Goal: Task Accomplishment & Management: Complete application form

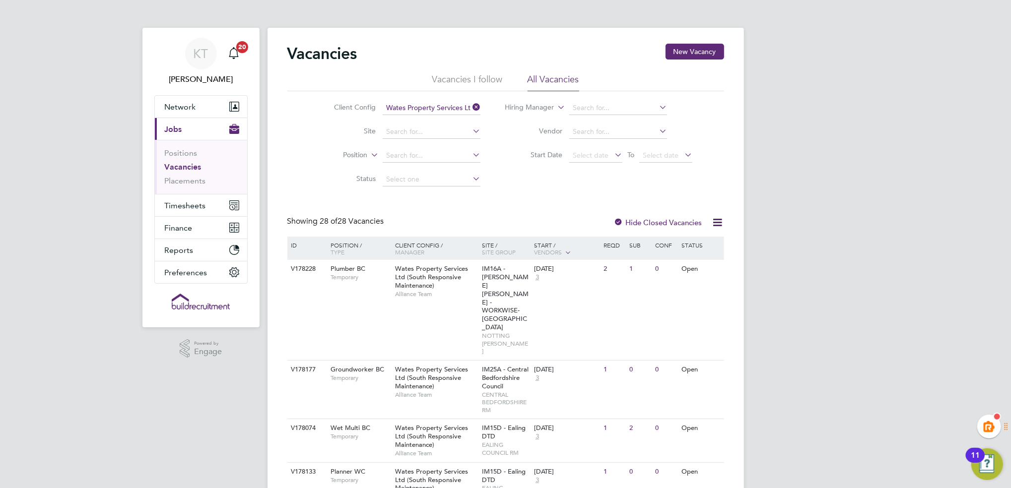
click at [402, 124] on li "Site" at bounding box center [399, 132] width 187 height 24
click at [411, 133] on input at bounding box center [432, 132] width 98 height 14
click at [441, 142] on b "Housing" at bounding box center [434, 145] width 27 height 8
type input "IM90B - PA Housing DTD"
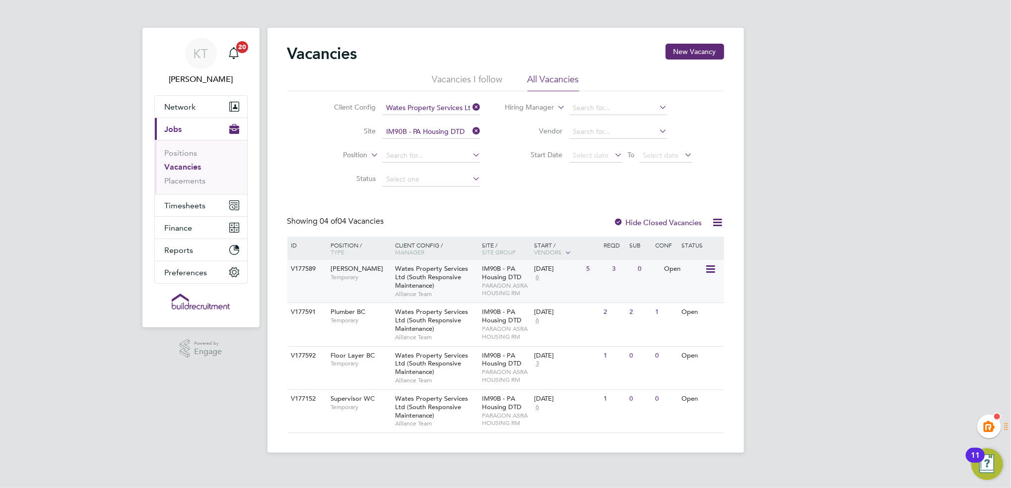
click at [352, 270] on span "Carpenter BC" at bounding box center [356, 268] width 53 height 8
click at [932, 212] on div "KT Kiera Troutt Notifications 20 Applications: Network Team Members Businesses …" at bounding box center [505, 234] width 1011 height 469
click at [306, 317] on div "V177591" at bounding box center [306, 312] width 35 height 18
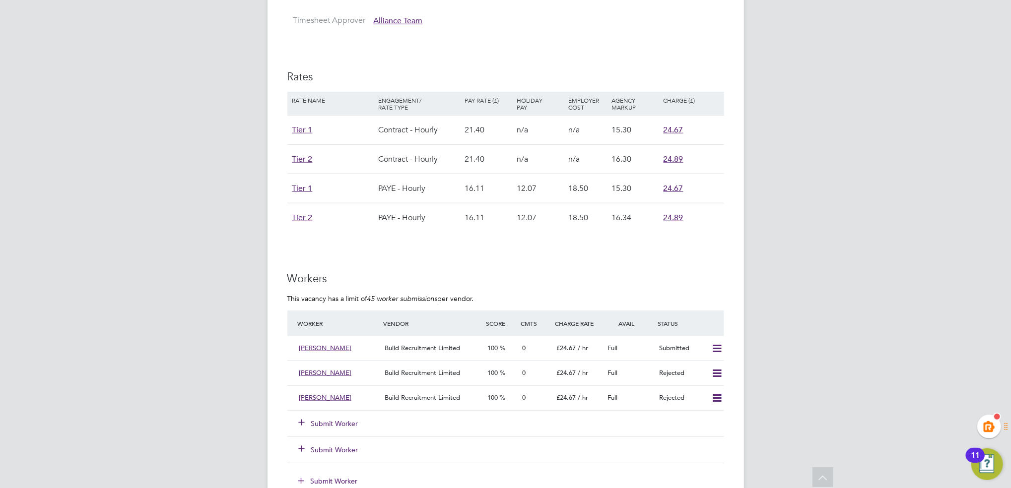
click at [327, 415] on div "Submit Worker" at bounding box center [346, 424] width 103 height 18
click at [329, 417] on div "Submit Worker" at bounding box center [346, 424] width 103 height 18
click at [331, 422] on button "Submit Worker" at bounding box center [329, 424] width 60 height 10
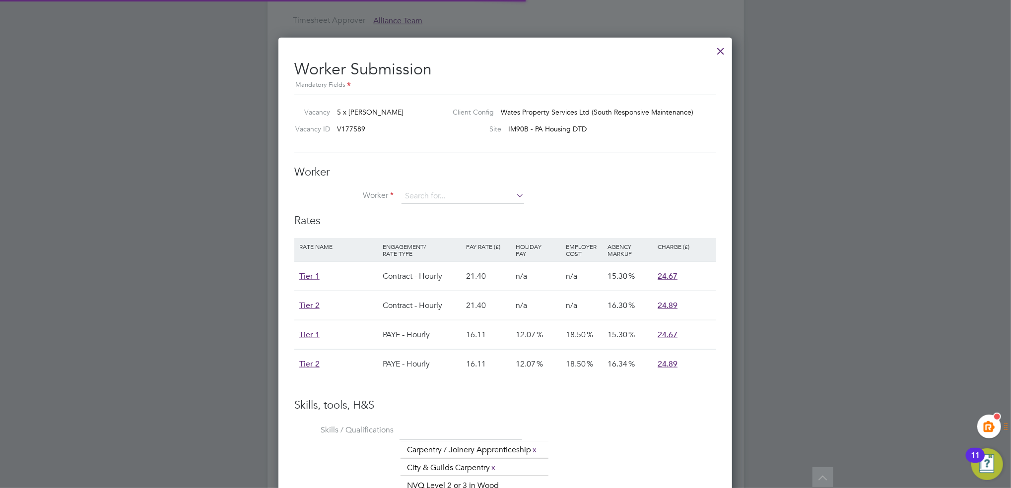
scroll to position [14, 155]
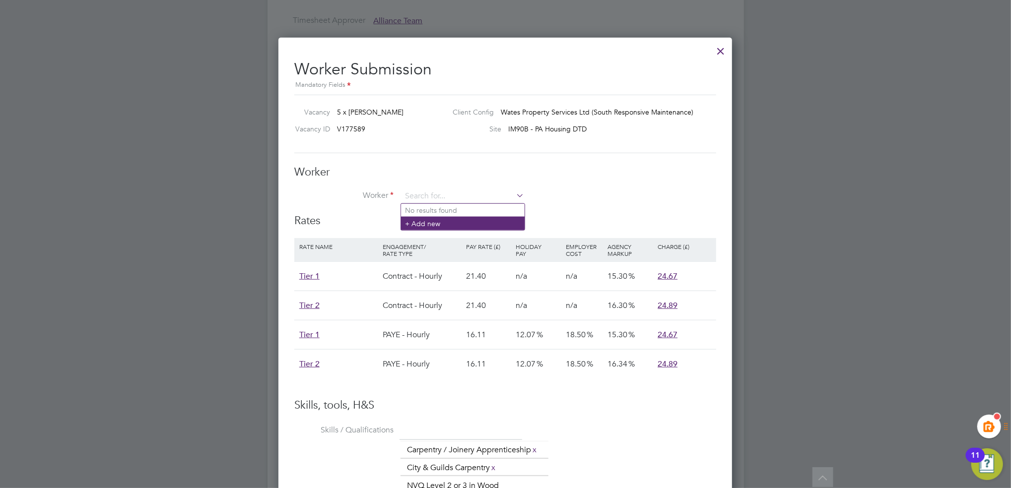
click at [447, 227] on li "+ Add new" at bounding box center [463, 223] width 124 height 13
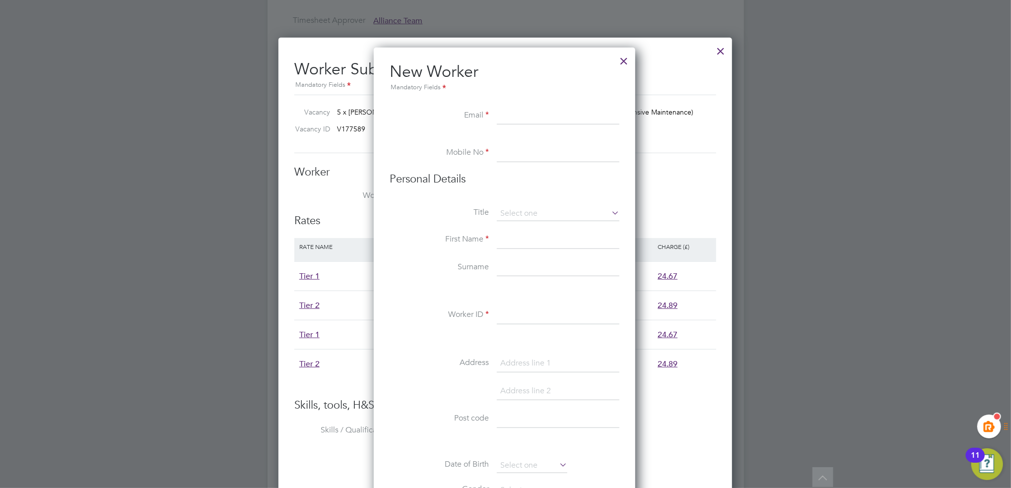
paste input "[EMAIL_ADDRESS][DOMAIN_NAME]"
type input "[EMAIL_ADDRESS][DOMAIN_NAME]"
click at [521, 153] on input at bounding box center [558, 153] width 123 height 18
paste input "[PHONE_NUMBER]"
drag, startPoint x: 515, startPoint y: 149, endPoint x: 488, endPoint y: 150, distance: 26.3
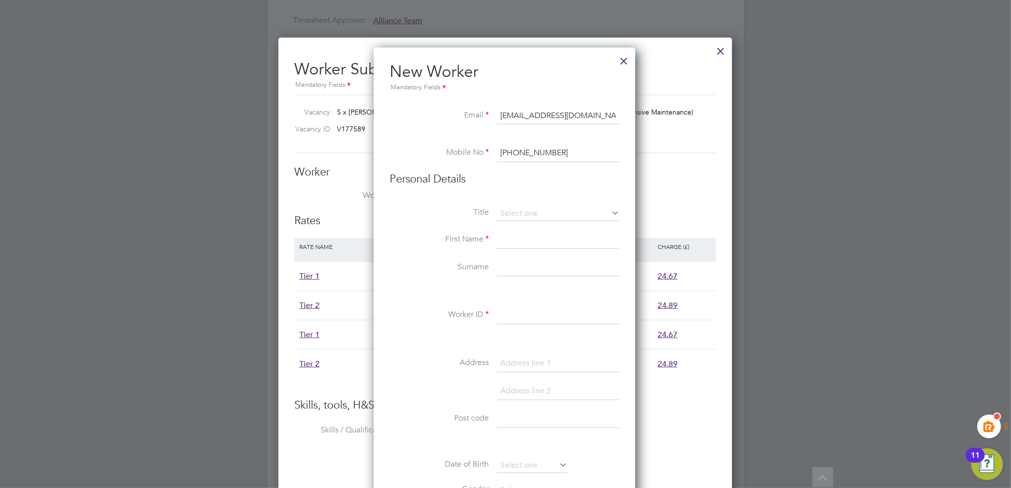
click at [488, 150] on li "Mobile No [PHONE_NUMBER]" at bounding box center [504, 158] width 230 height 28
drag, startPoint x: 518, startPoint y: 156, endPoint x: 487, endPoint y: 157, distance: 31.8
click at [487, 157] on li "Mobile No [PHONE_NUMBER]" at bounding box center [504, 158] width 230 height 28
type input "07936 483414"
click at [531, 207] on input at bounding box center [558, 213] width 123 height 15
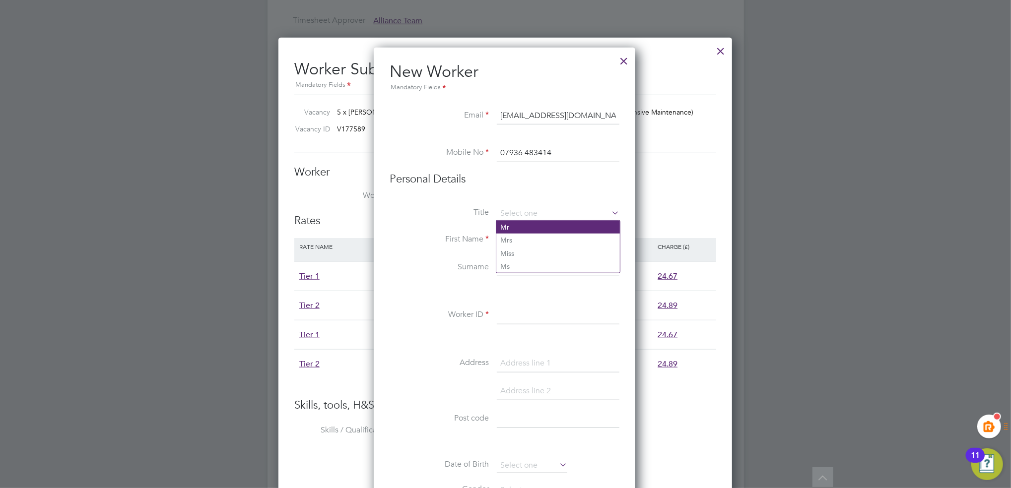
click at [528, 229] on li "Mr" at bounding box center [558, 227] width 124 height 13
type input "Mr"
click at [525, 239] on input at bounding box center [558, 240] width 123 height 18
type input "Tayeb"
click at [528, 280] on li "Surname" at bounding box center [504, 273] width 230 height 28
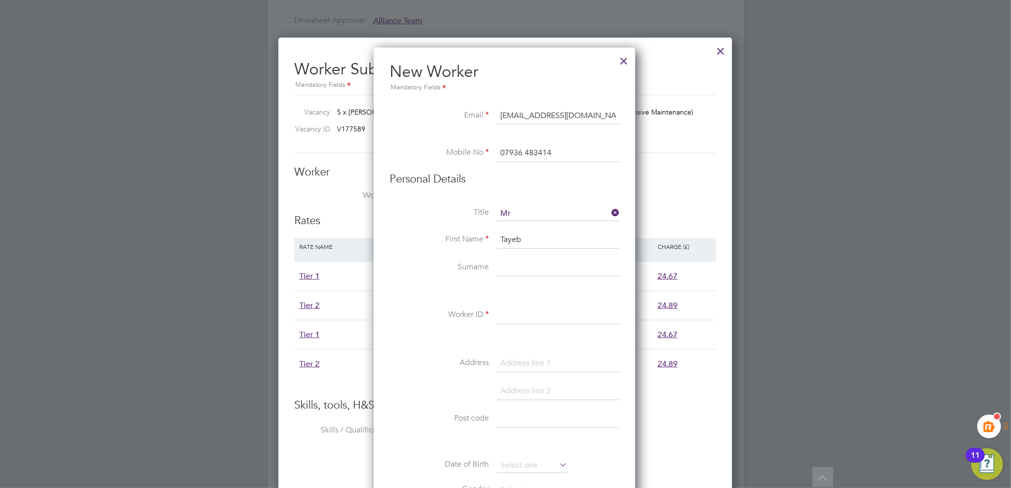
click at [533, 273] on input at bounding box center [558, 268] width 123 height 18
paste input "Ouldkaber"
type input "Ouldkaber"
click at [535, 327] on li "Worker ID" at bounding box center [504, 321] width 230 height 28
click at [539, 319] on input at bounding box center [558, 316] width 123 height 18
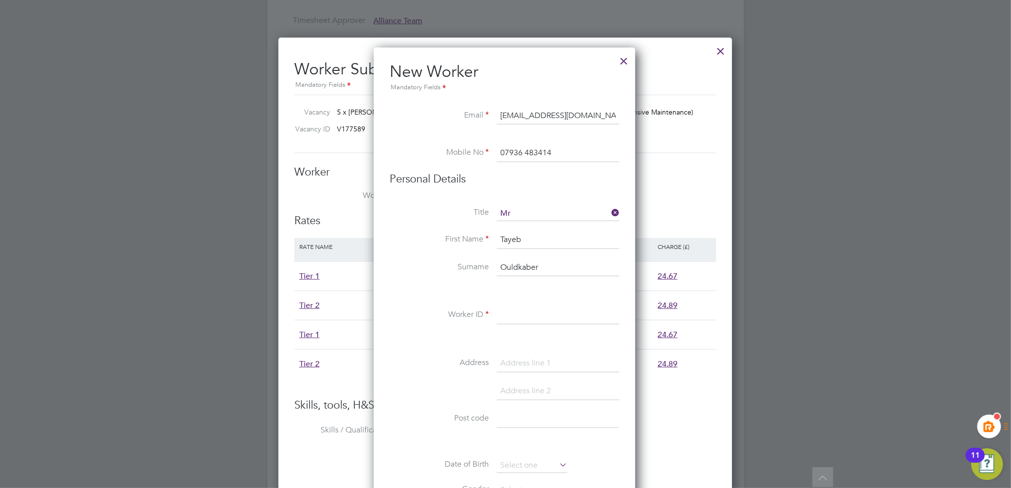
paste input "308878"
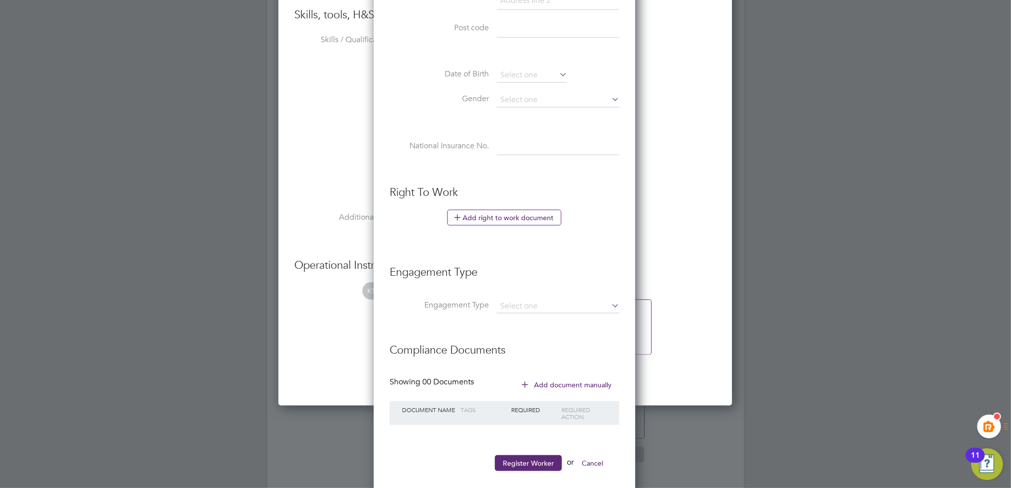
scroll to position [1012, 0]
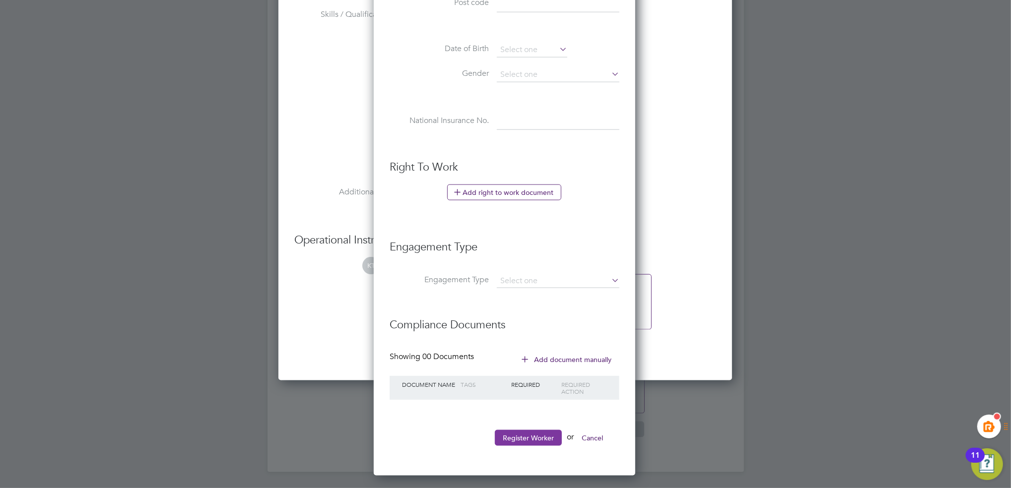
type input "308878"
click at [550, 434] on button "Register Worker" at bounding box center [528, 438] width 67 height 16
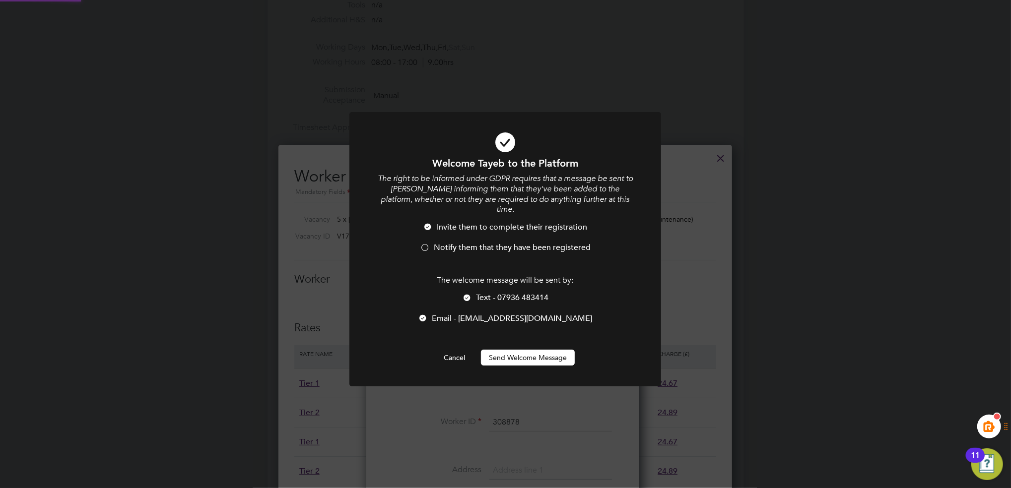
scroll to position [0, 0]
click at [510, 350] on button "Send Welcome Message" at bounding box center [528, 358] width 94 height 16
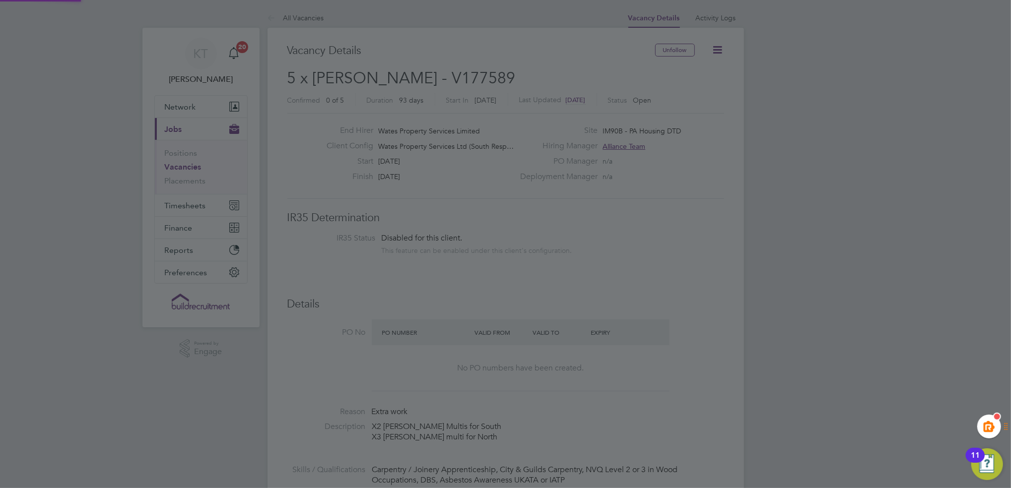
scroll to position [488, 0]
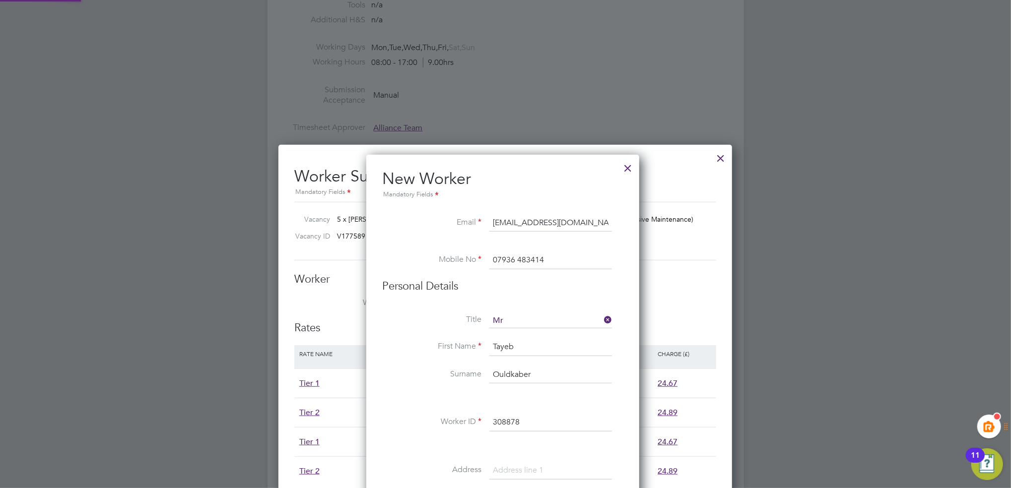
type input "Tayeb Ouldkaber (308878)"
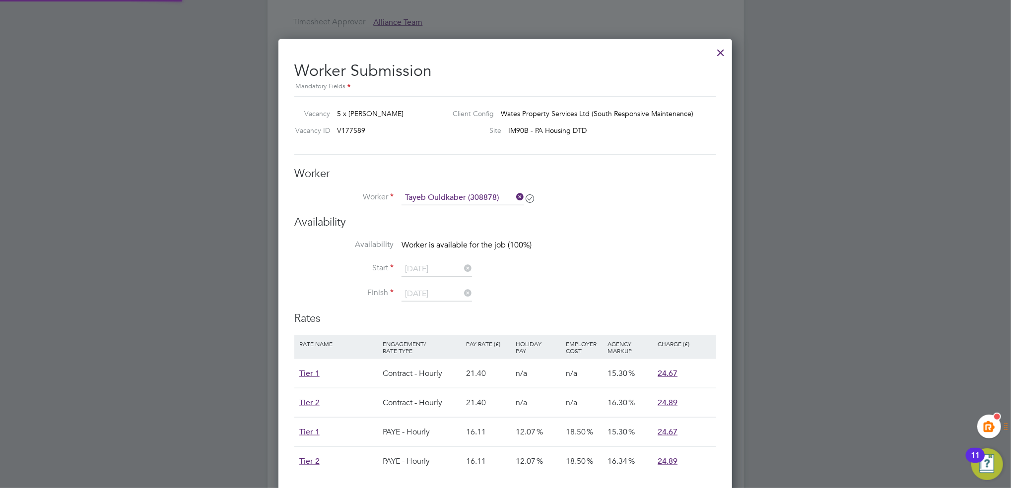
scroll to position [595, 0]
click at [514, 192] on icon at bounding box center [514, 196] width 0 height 14
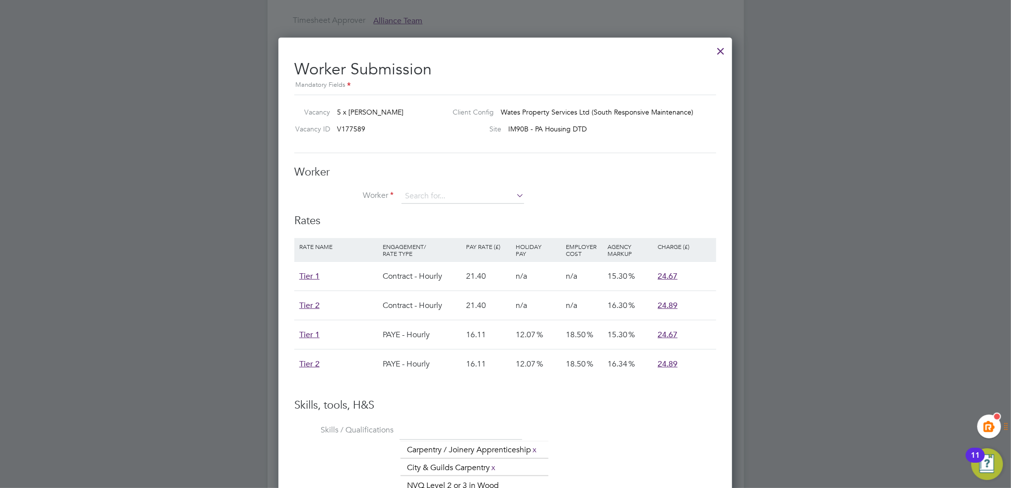
scroll to position [4, 4]
click at [432, 199] on input at bounding box center [462, 196] width 123 height 15
paste input "308878"
click at [445, 215] on li "Tayeb Ouldkaber ( 308878 )" at bounding box center [463, 210] width 124 height 13
type input "Tayeb Ouldkaber (308878)"
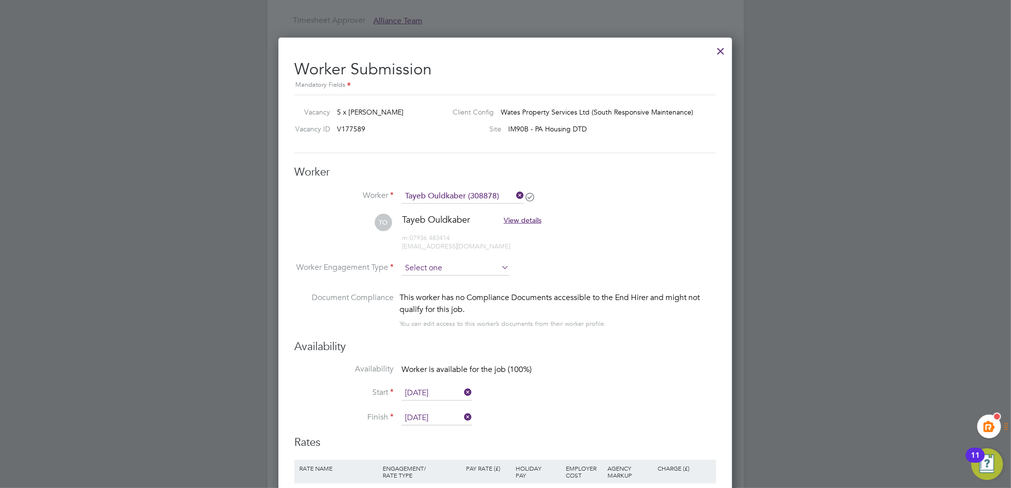
scroll to position [991, 454]
click at [421, 266] on input at bounding box center [455, 268] width 108 height 15
click at [467, 280] on li "Contract" at bounding box center [455, 281] width 109 height 13
type input "Contract"
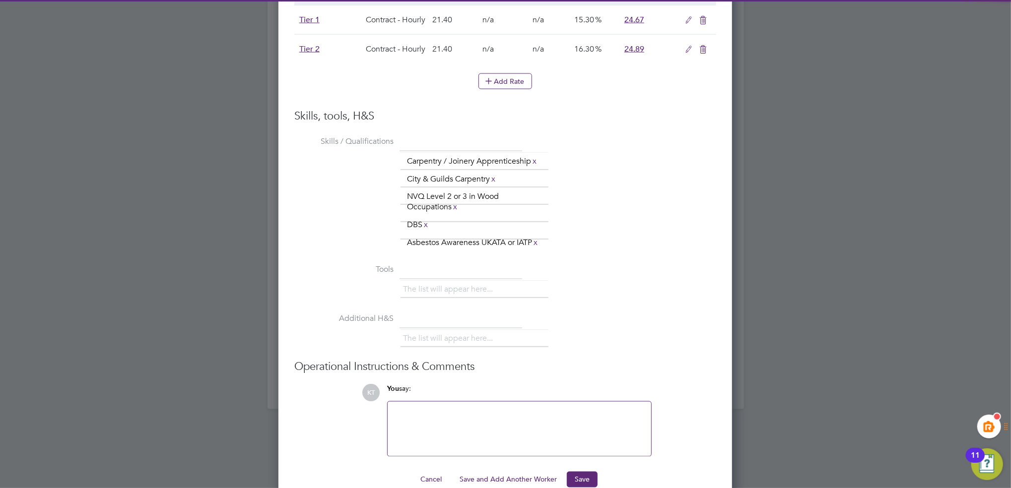
scroll to position [1102, 0]
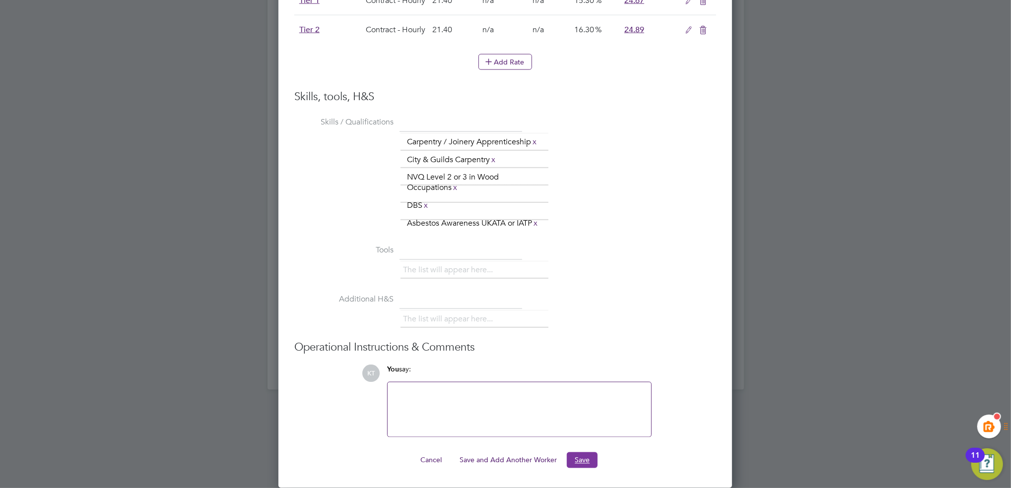
drag, startPoint x: 585, startPoint y: 459, endPoint x: 600, endPoint y: 450, distance: 17.9
click at [586, 459] on button "Save" at bounding box center [582, 460] width 31 height 16
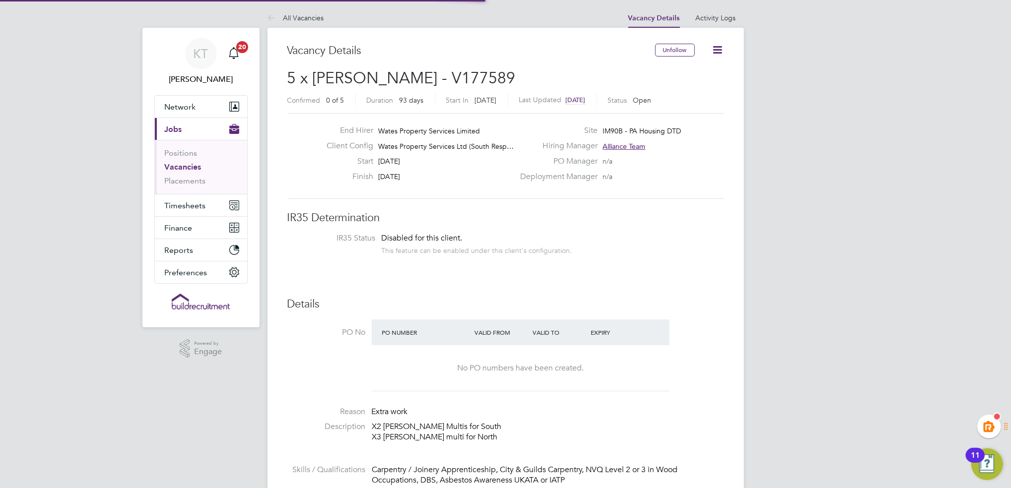
scroll to position [694, 0]
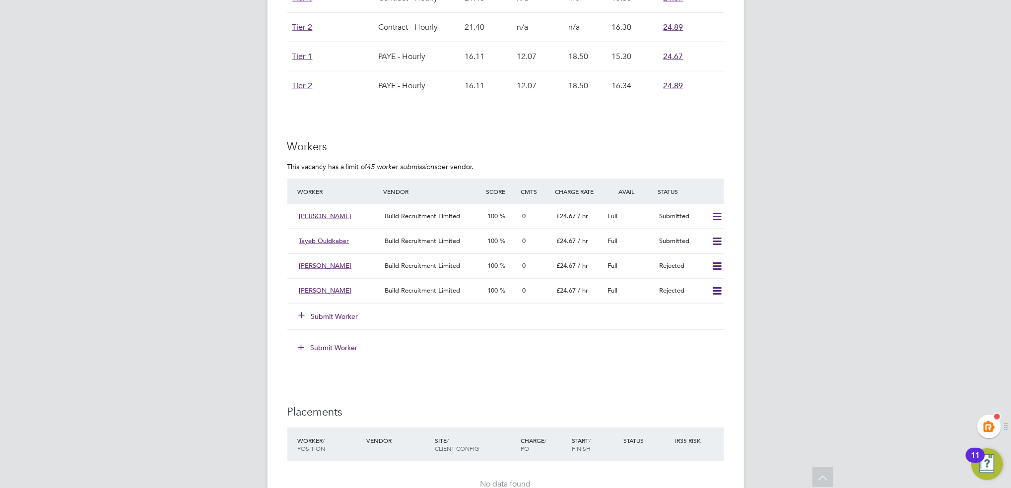
click at [341, 317] on button "Submit Worker" at bounding box center [329, 317] width 60 height 10
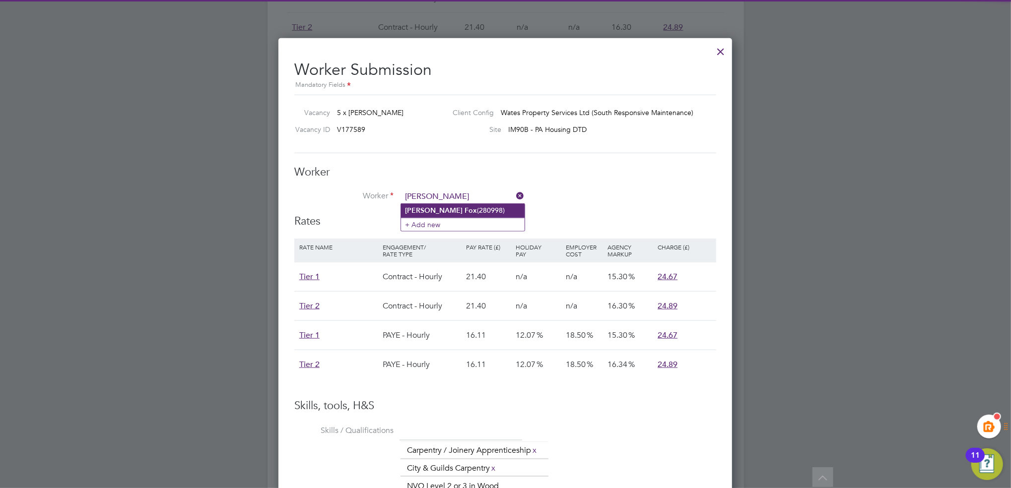
drag, startPoint x: 454, startPoint y: 198, endPoint x: 454, endPoint y: 204, distance: 6.0
click at [454, 200] on input "[PERSON_NAME]" at bounding box center [462, 197] width 123 height 15
click at [454, 204] on li "[PERSON_NAME] (280998)" at bounding box center [463, 210] width 124 height 13
type input "[PERSON_NAME] (280998)"
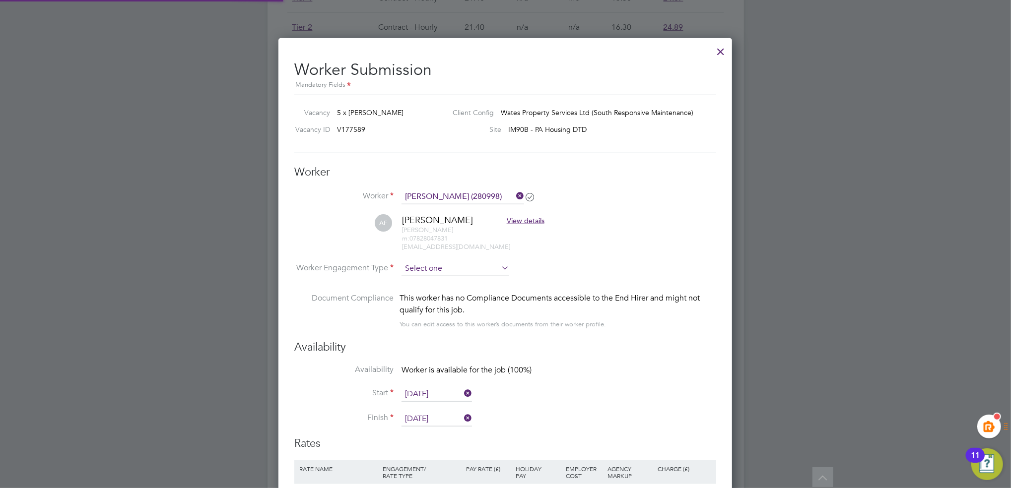
click at [429, 267] on input at bounding box center [455, 268] width 108 height 15
click at [433, 277] on li "Contract" at bounding box center [455, 281] width 109 height 13
type input "Contract"
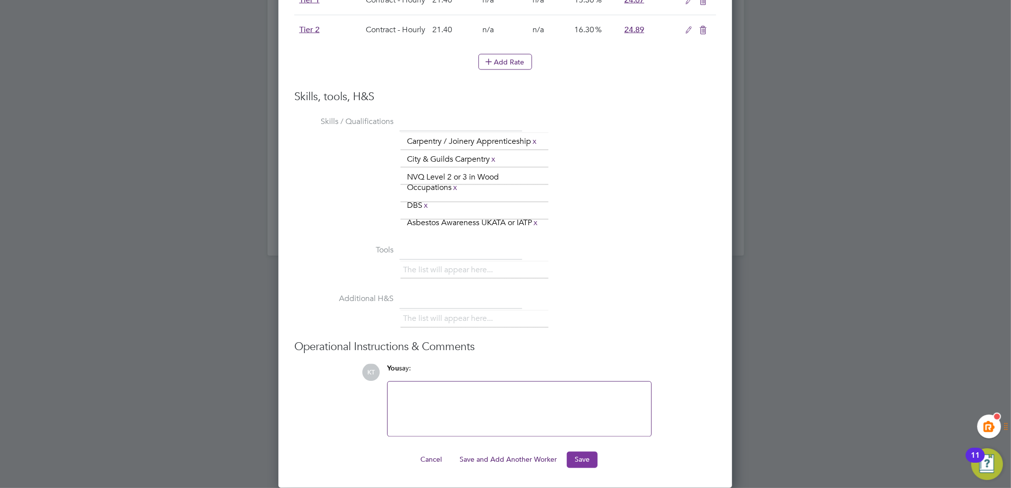
click at [590, 466] on button "Save" at bounding box center [582, 460] width 31 height 16
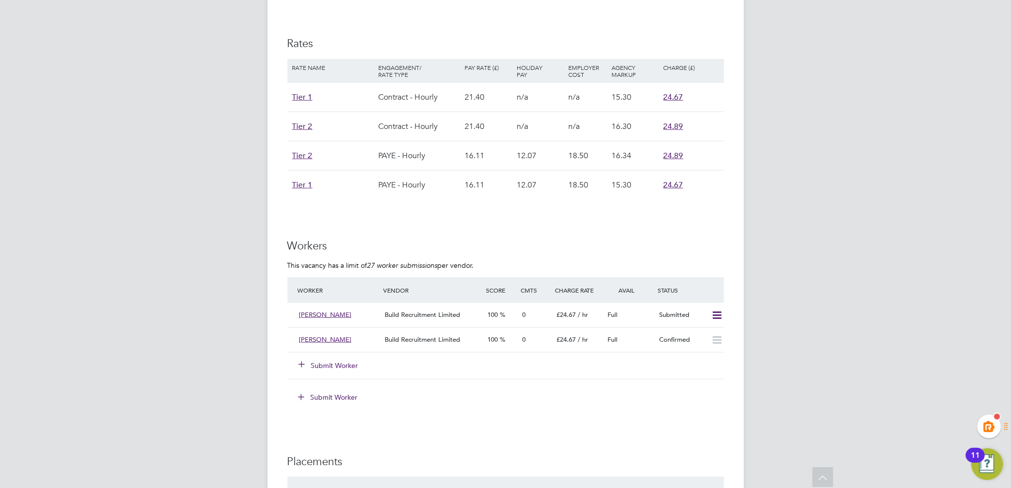
click at [336, 365] on button "Submit Worker" at bounding box center [329, 366] width 60 height 10
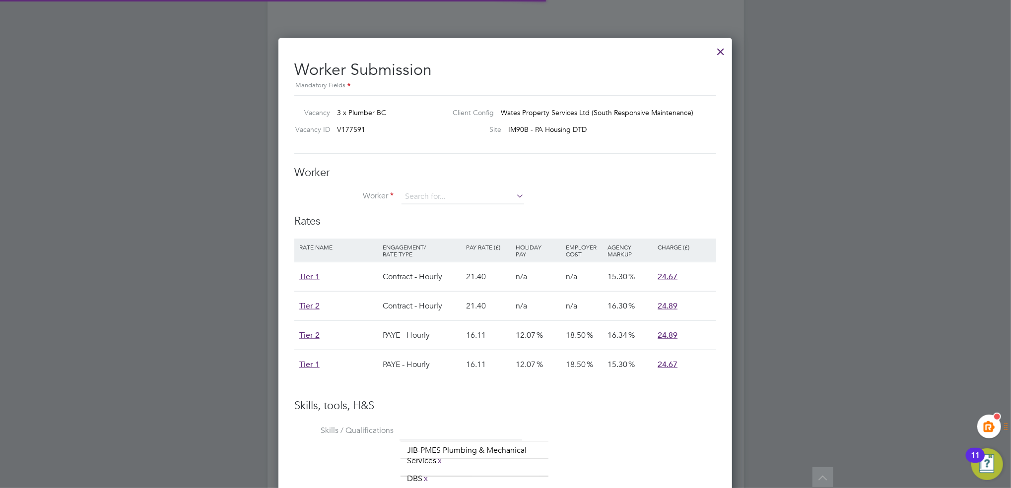
scroll to position [5, 5]
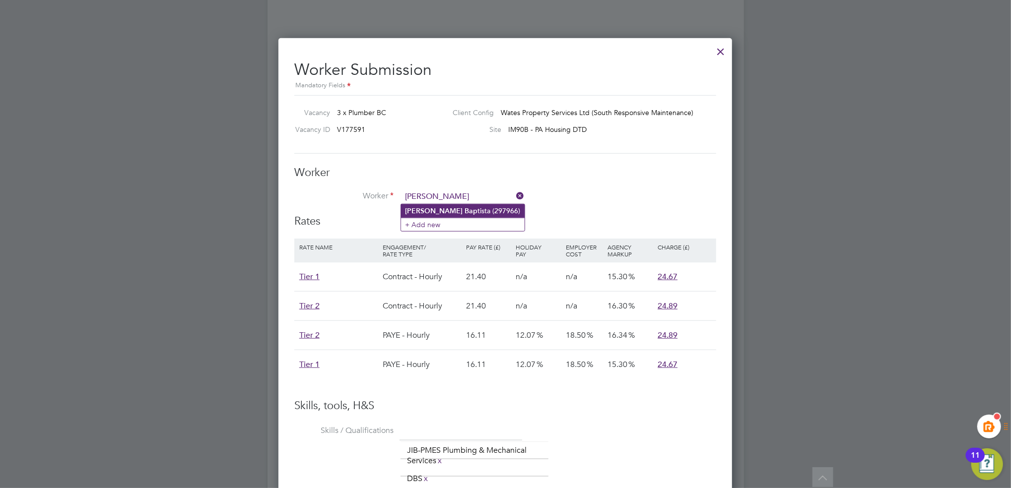
click at [446, 207] on li "Arthur Bap tista (297966)" at bounding box center [463, 210] width 124 height 13
type input "Arthur Baptista (297966)"
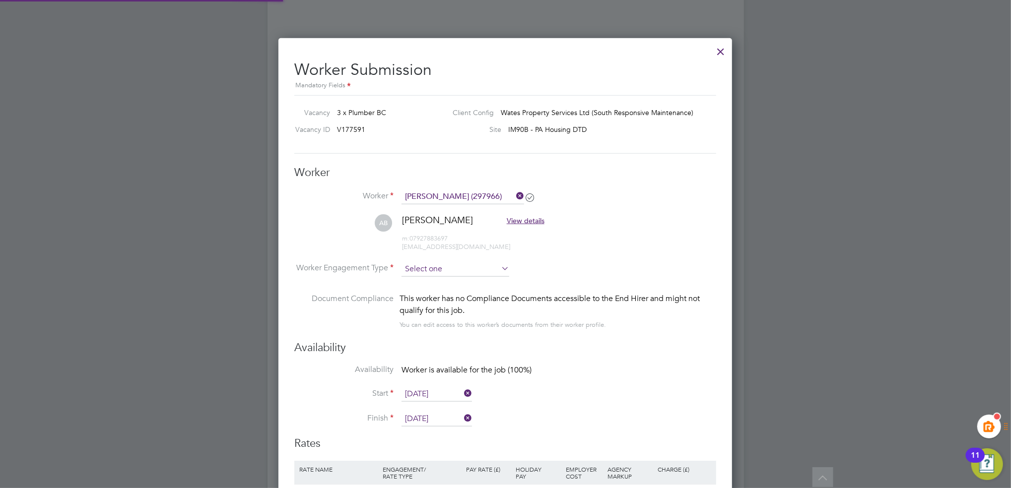
click at [433, 268] on input at bounding box center [455, 269] width 108 height 15
click at [434, 276] on li "Contract" at bounding box center [455, 282] width 109 height 13
type input "Contract"
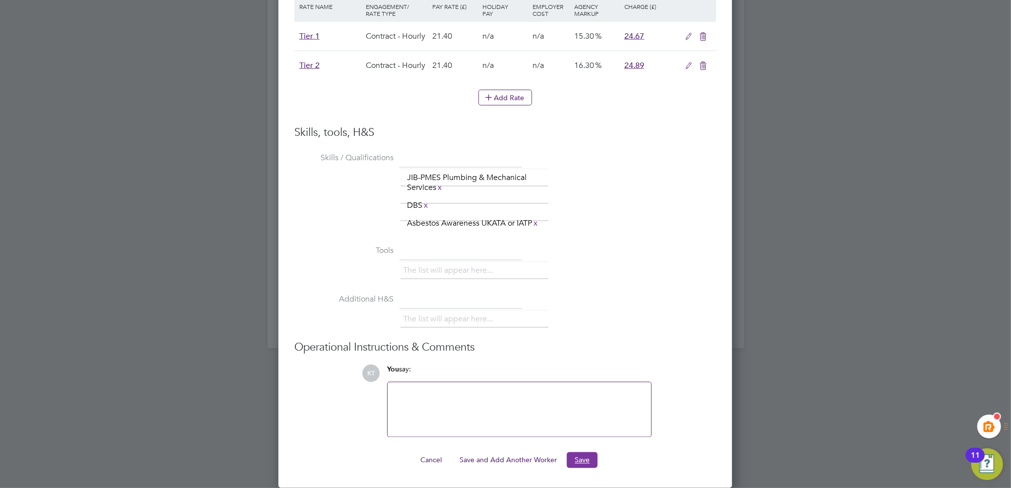
click at [585, 460] on button "Save" at bounding box center [582, 460] width 31 height 16
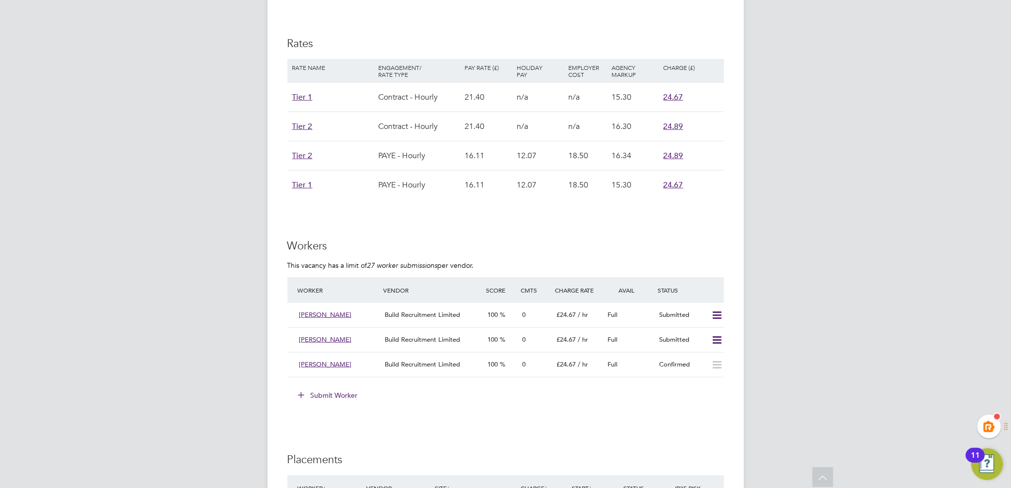
click at [332, 397] on button "Submit Worker" at bounding box center [328, 395] width 74 height 16
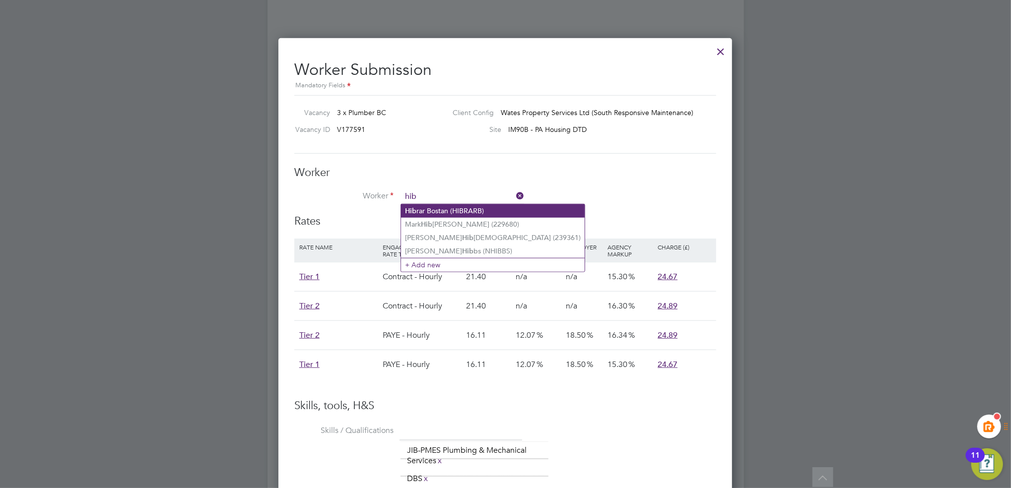
click at [449, 211] on li "Hib rar Bostan (HIBRARB)" at bounding box center [493, 210] width 184 height 13
type input "Hibrar Bostan (HIBRARB)"
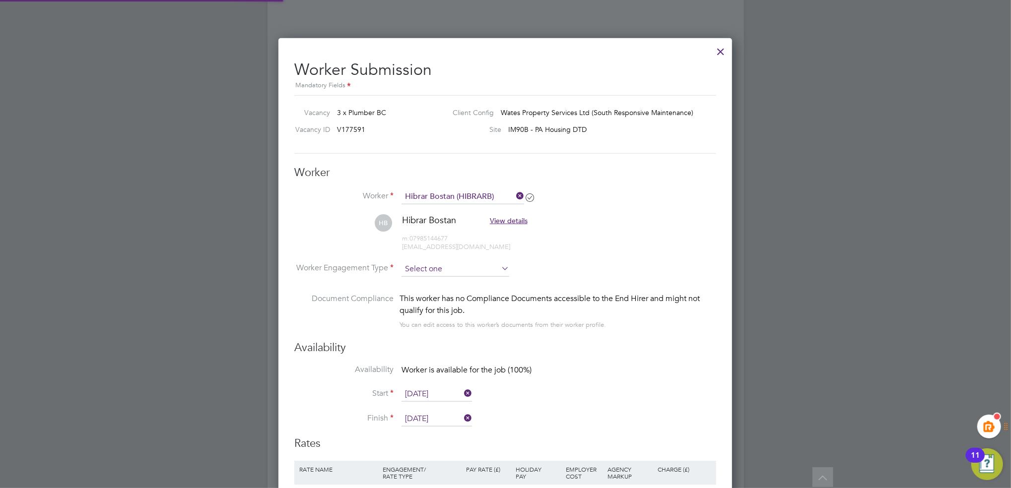
click at [431, 267] on input at bounding box center [455, 269] width 108 height 15
click at [434, 287] on li "Contract" at bounding box center [455, 282] width 109 height 13
type input "Contract"
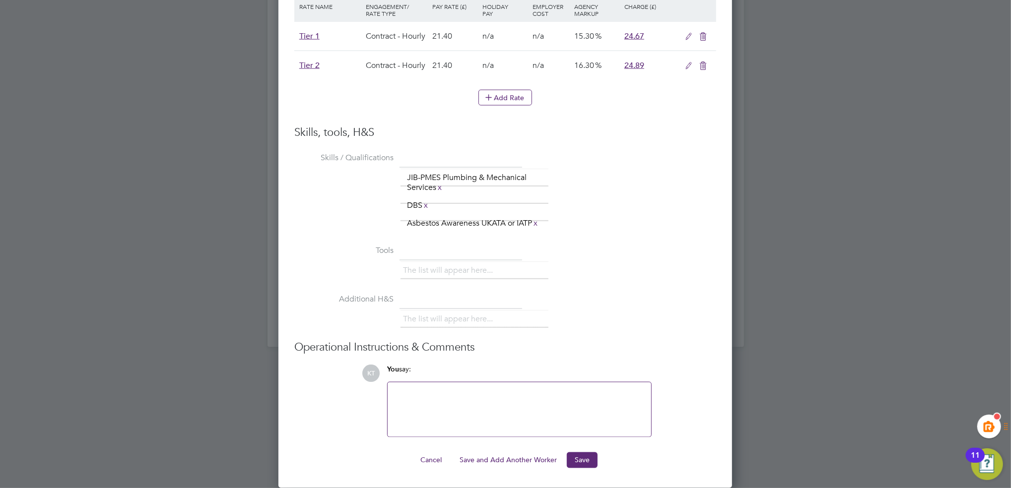
drag, startPoint x: 579, startPoint y: 456, endPoint x: 552, endPoint y: 430, distance: 37.2
click at [578, 456] on button "Save" at bounding box center [582, 460] width 31 height 16
